Goal: Communication & Community: Answer question/provide support

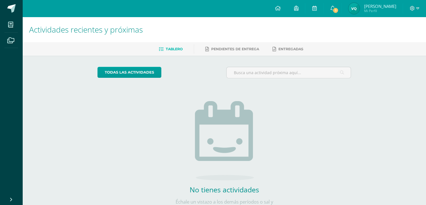
click at [349, 12] on link "Valeria Muriel Mi Perfil" at bounding box center [372, 8] width 61 height 17
click at [339, 12] on link "1" at bounding box center [333, 8] width 18 height 17
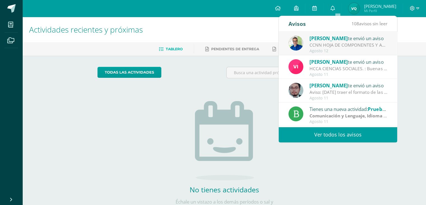
click at [340, 40] on span "[PERSON_NAME]" at bounding box center [329, 38] width 38 height 6
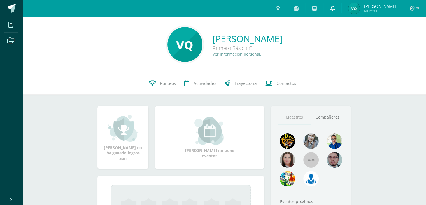
click at [333, 7] on link at bounding box center [333, 8] width 18 height 17
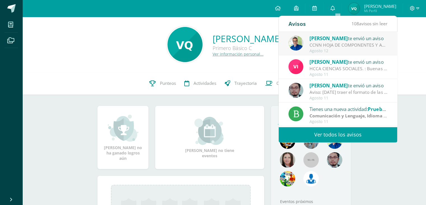
click at [365, 39] on div "[PERSON_NAME] te envió un aviso" at bounding box center [349, 37] width 78 height 7
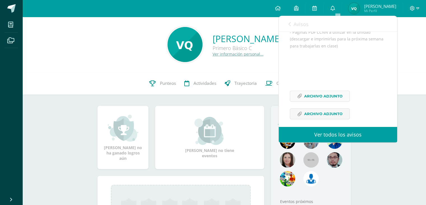
scroll to position [147, 0]
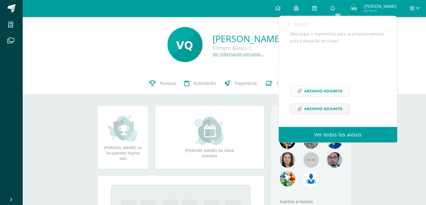
click at [330, 90] on span "Archivo Adjunto" at bounding box center [323, 91] width 38 height 10
click at [317, 108] on span "Archivo Adjunto" at bounding box center [323, 108] width 38 height 10
